Goal: Task Accomplishment & Management: Complete application form

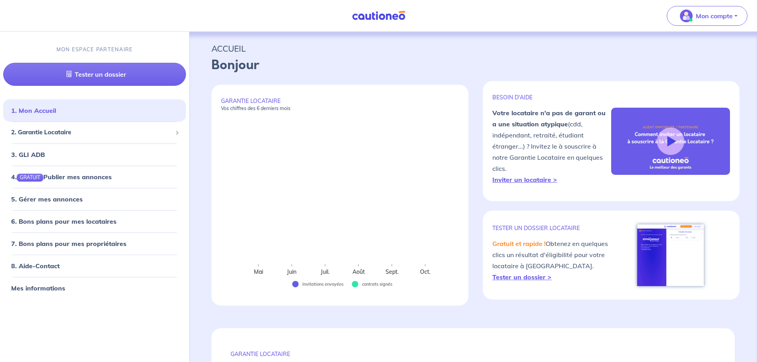
select select "FR"
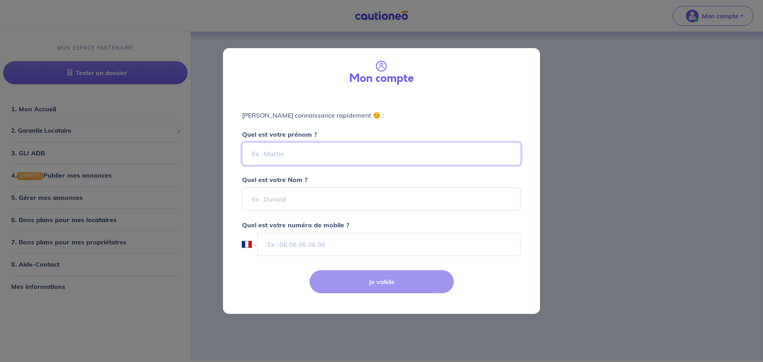
click at [301, 159] on input "Quel est votre prénom ?" at bounding box center [381, 153] width 279 height 23
type input "Nicolas"
click at [285, 197] on input "Quel est votre Nom ?" at bounding box center [381, 199] width 279 height 23
type input "Melnychuk"
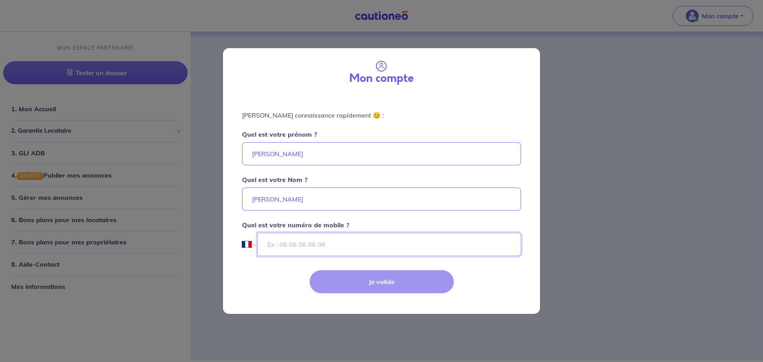
click at [302, 251] on input "tel" at bounding box center [389, 244] width 263 height 23
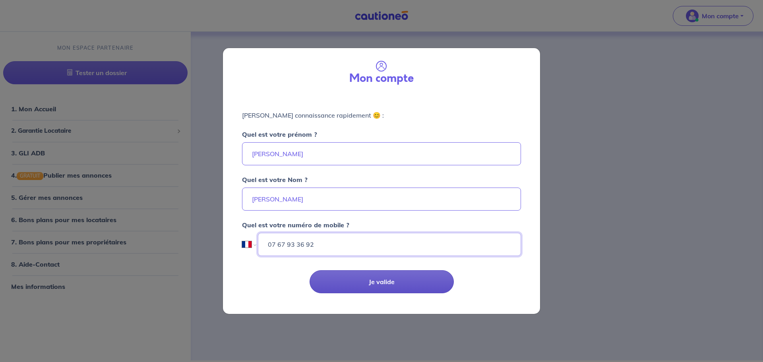
type input "07 67 93 36 92"
click at [370, 278] on button "Je valide" at bounding box center [382, 281] width 144 height 23
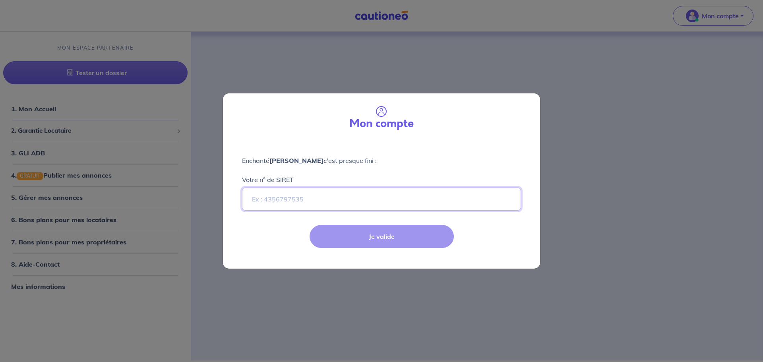
click at [290, 197] on input "Votre n° de SIRET" at bounding box center [381, 199] width 279 height 23
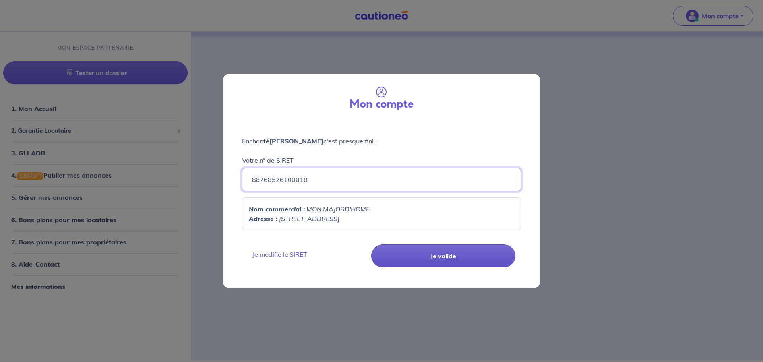
type input "88768526100018"
click at [428, 256] on button "Je valide" at bounding box center [443, 255] width 144 height 23
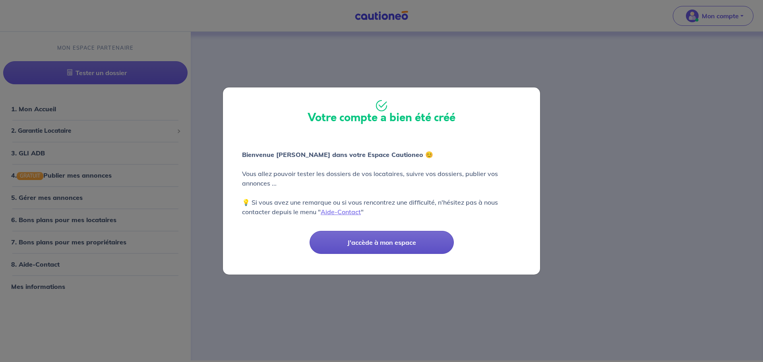
click at [378, 241] on button "J'accède à mon espace" at bounding box center [382, 242] width 144 height 23
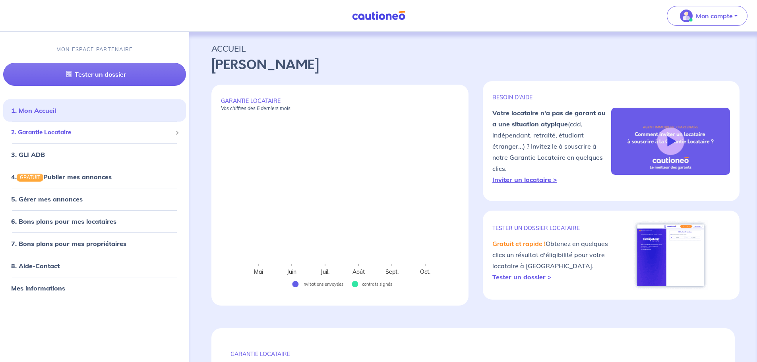
click at [110, 130] on span "2. Garantie Locataire" at bounding box center [91, 132] width 161 height 9
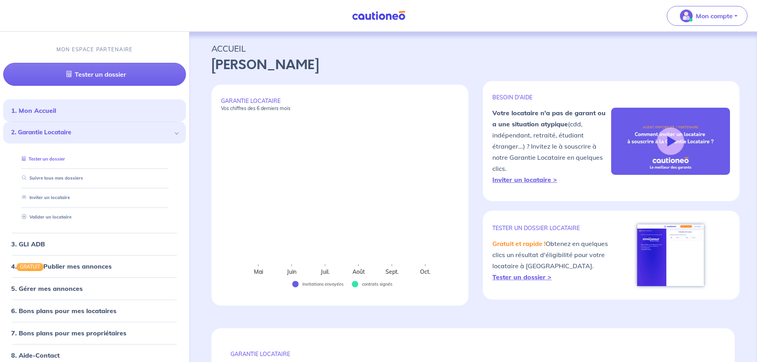
click at [65, 159] on link "Tester un dossier" at bounding box center [42, 159] width 46 height 6
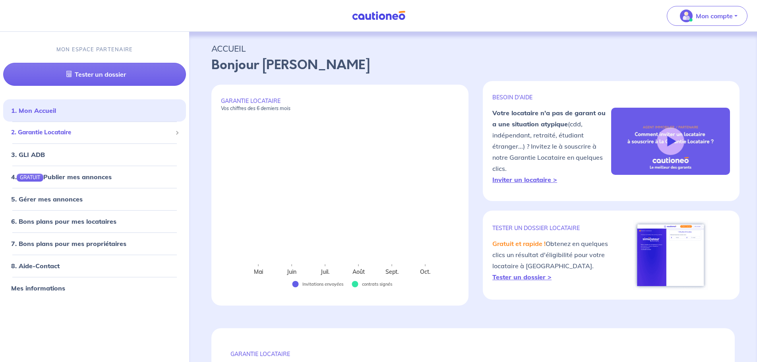
click at [85, 137] on div "2. Garantie Locataire" at bounding box center [94, 132] width 183 height 15
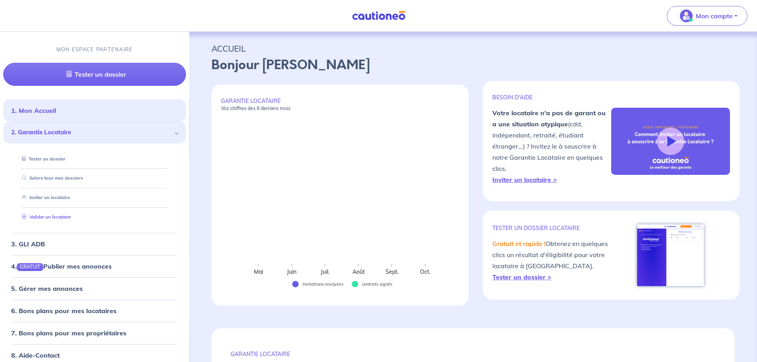
click at [71, 216] on link "Valider un locataire" at bounding box center [45, 217] width 52 height 6
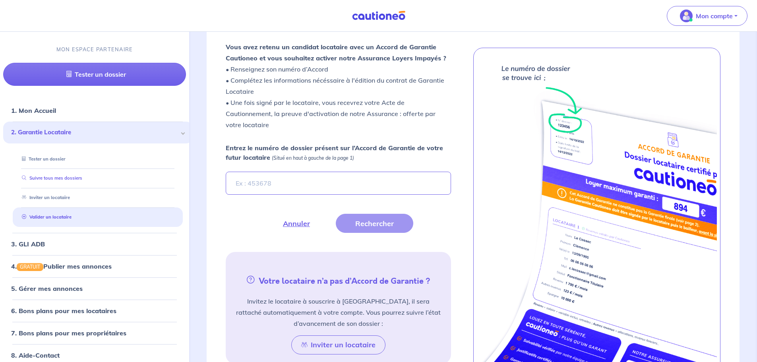
scroll to position [221, 0]
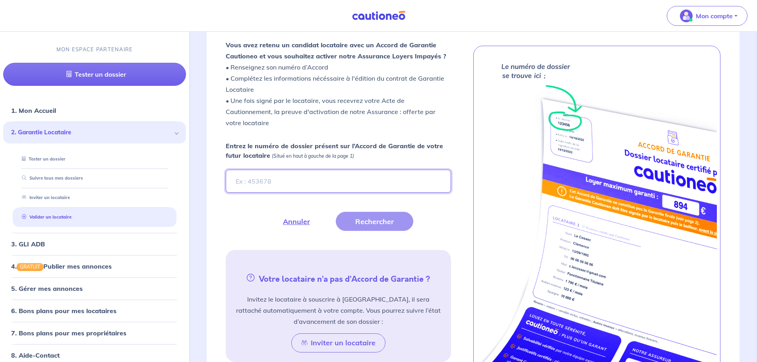
click at [330, 182] on input "Entrez le numéro de dossier présent sur l’Accord de Garantie de votre futur loc…" at bounding box center [338, 181] width 225 height 23
drag, startPoint x: 283, startPoint y: 178, endPoint x: 206, endPoint y: 175, distance: 77.1
click at [206, 175] on div "Fermer Valider un locataire Vous avez retenu un candidat locataire avec un Acco…" at bounding box center [472, 200] width 561 height 466
click at [357, 219] on button "Rechercher" at bounding box center [374, 221] width 77 height 19
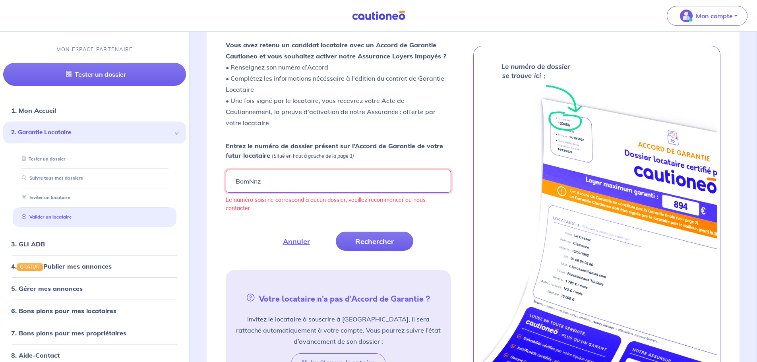
click at [314, 182] on input "BomNnz" at bounding box center [338, 181] width 225 height 23
drag, startPoint x: 314, startPoint y: 182, endPoint x: 227, endPoint y: 184, distance: 87.1
click at [227, 184] on input "BomNnz" at bounding box center [338, 181] width 225 height 23
paste input "b"
type input "bomNnz"
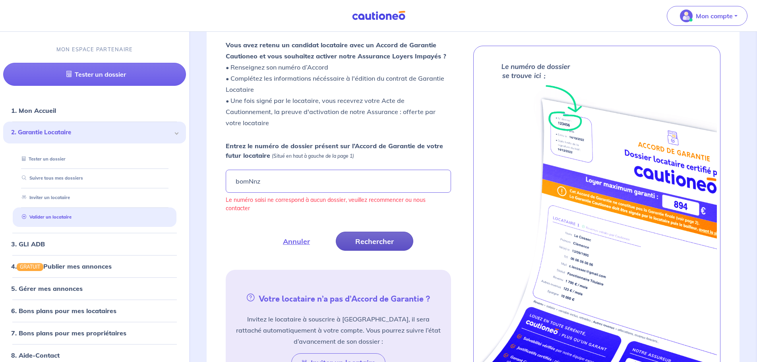
click at [383, 243] on button "Rechercher" at bounding box center [374, 241] width 77 height 19
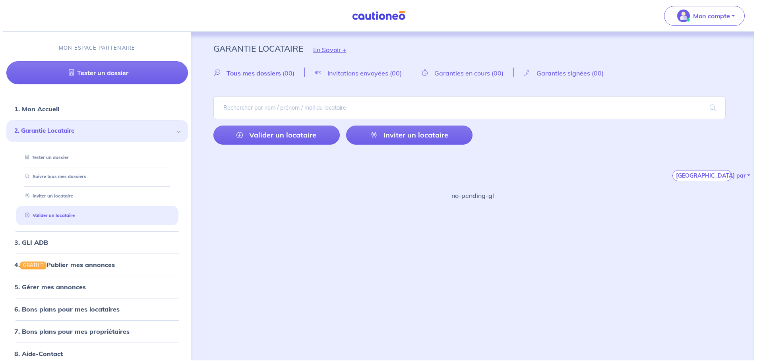
scroll to position [0, 0]
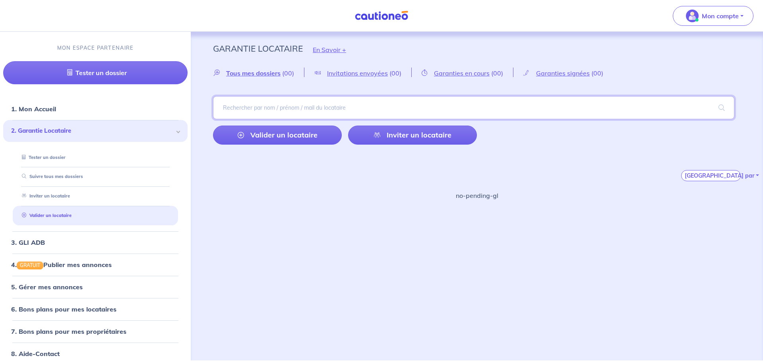
click at [304, 108] on input "search" at bounding box center [473, 107] width 521 height 23
type input "MAVAETAU"
click at [722, 110] on span at bounding box center [721, 108] width 25 height 22
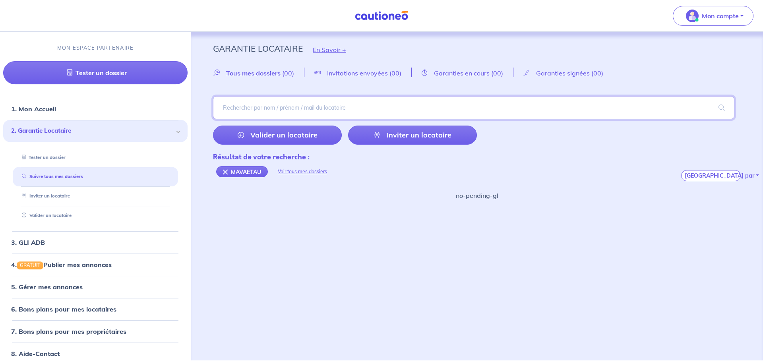
click at [294, 112] on input "search" at bounding box center [473, 107] width 521 height 23
click at [59, 215] on link "Valider un locataire" at bounding box center [45, 216] width 52 height 6
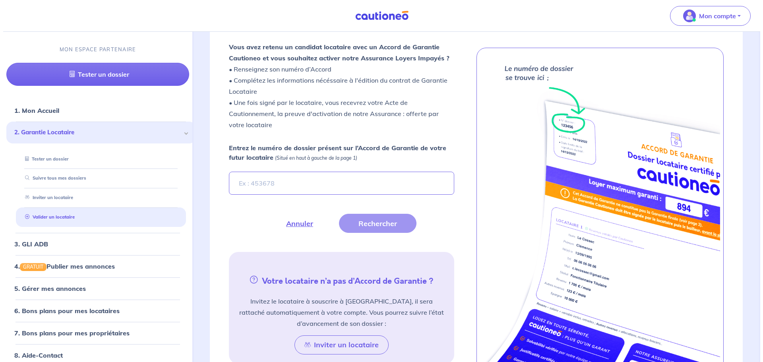
scroll to position [221, 0]
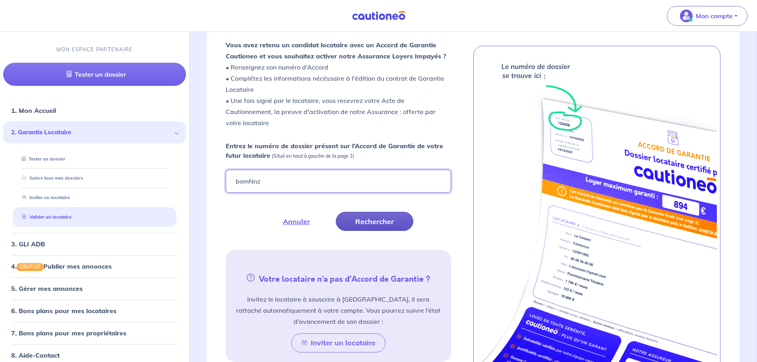
type input "bomNnz"
click at [350, 219] on button "Rechercher" at bounding box center [374, 221] width 77 height 19
